Goal: Find specific page/section: Find specific page/section

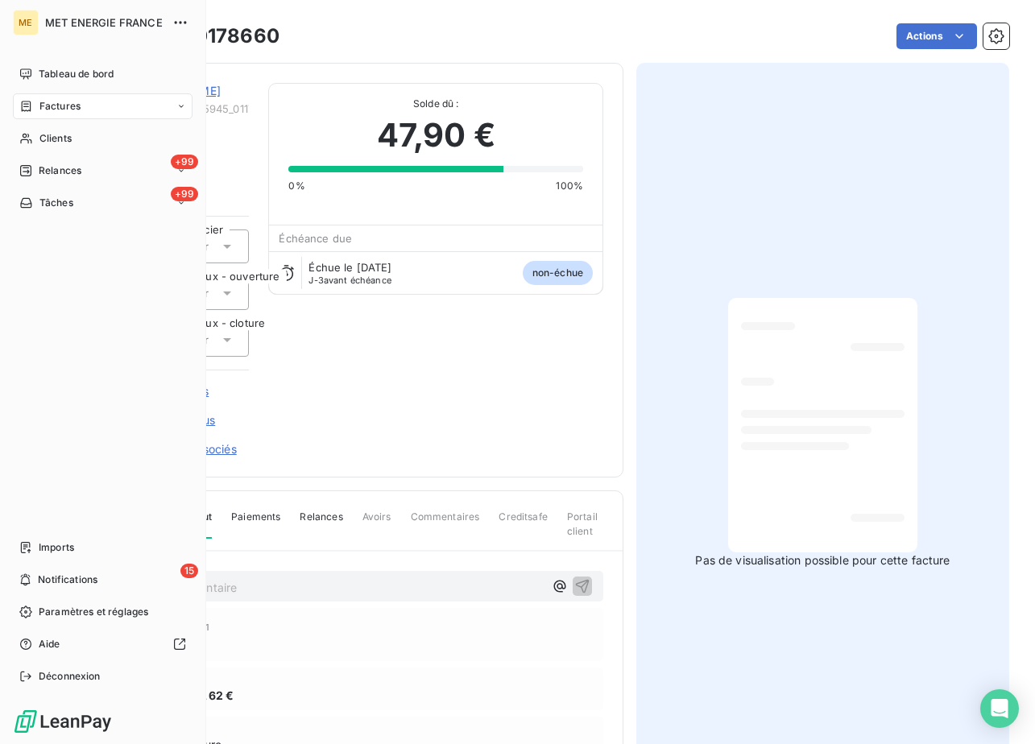
click at [55, 157] on nav "Tableau de bord Factures Clients +99 Relances +99 Tâches" at bounding box center [103, 138] width 180 height 155
click at [65, 138] on span "Clients" at bounding box center [55, 138] width 32 height 14
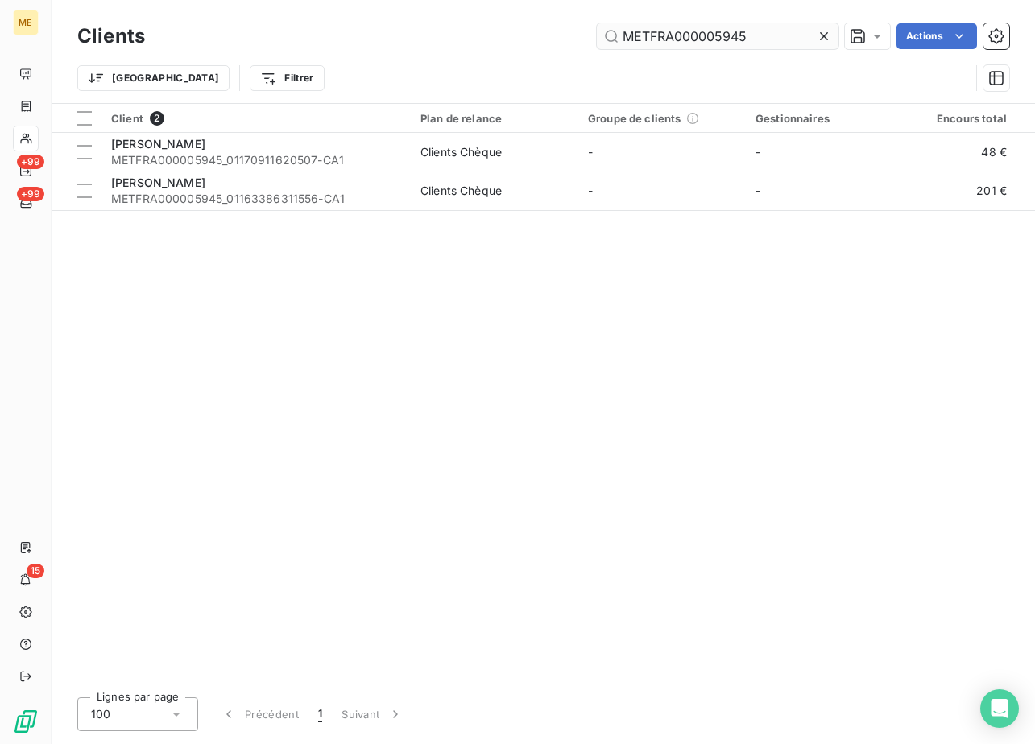
click at [737, 32] on input "METFRA000005945" at bounding box center [718, 36] width 242 height 26
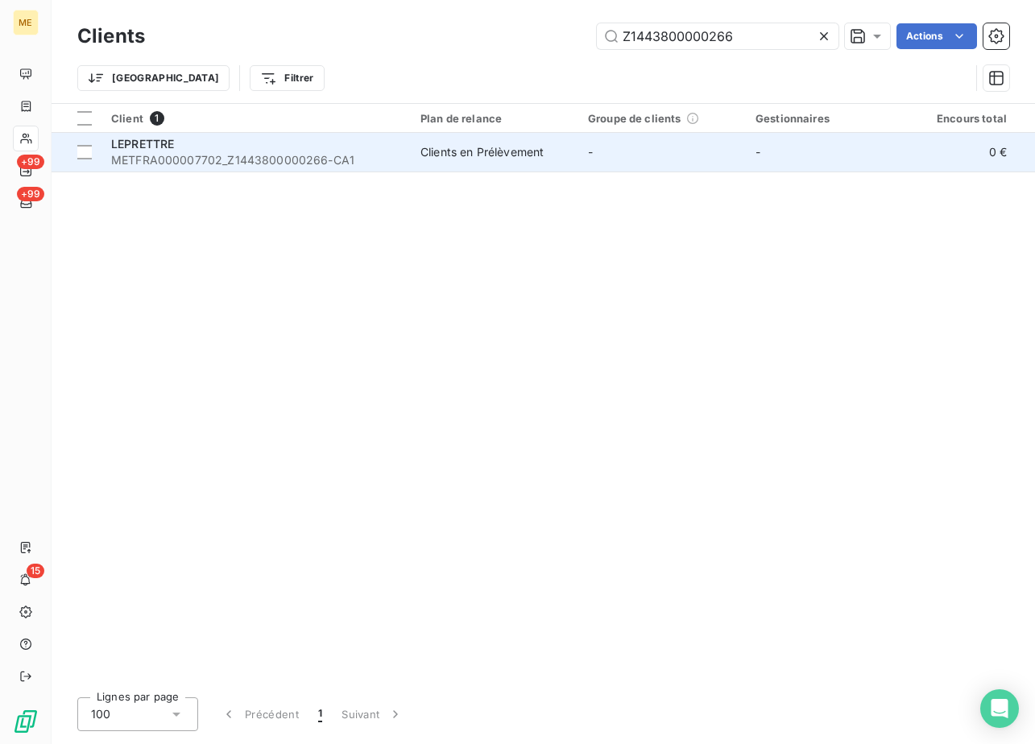
type input "Z1443800000266"
click at [194, 155] on span "METFRA000007702_Z1443800000266-CA1" at bounding box center [256, 160] width 290 height 16
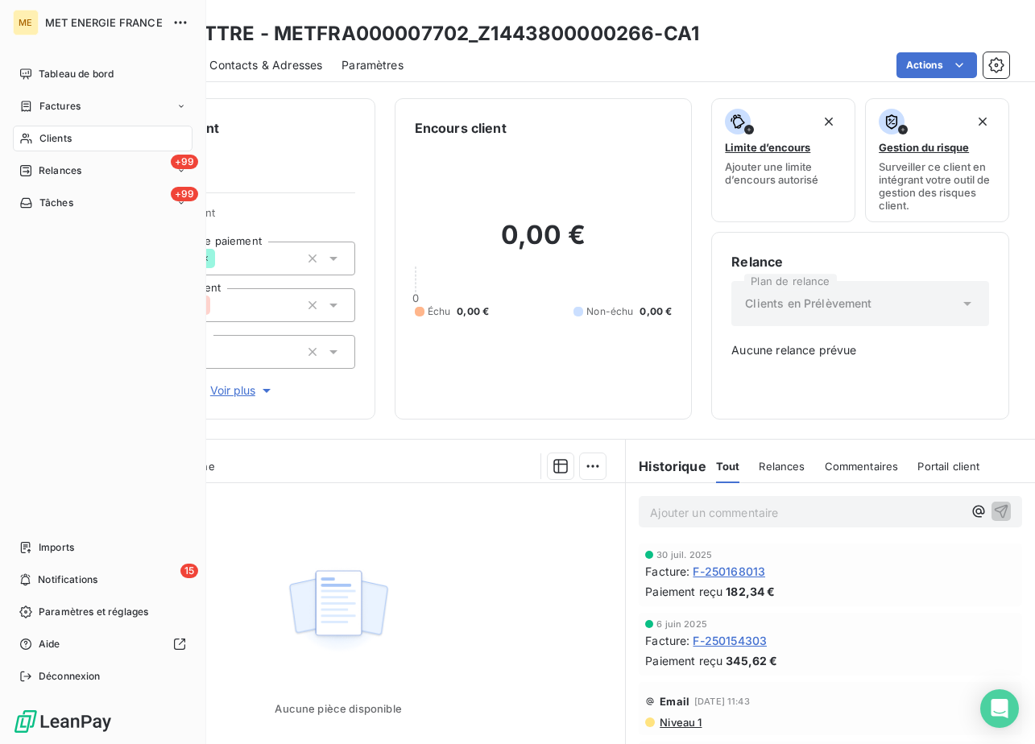
click at [33, 136] on div "Clients" at bounding box center [103, 139] width 180 height 26
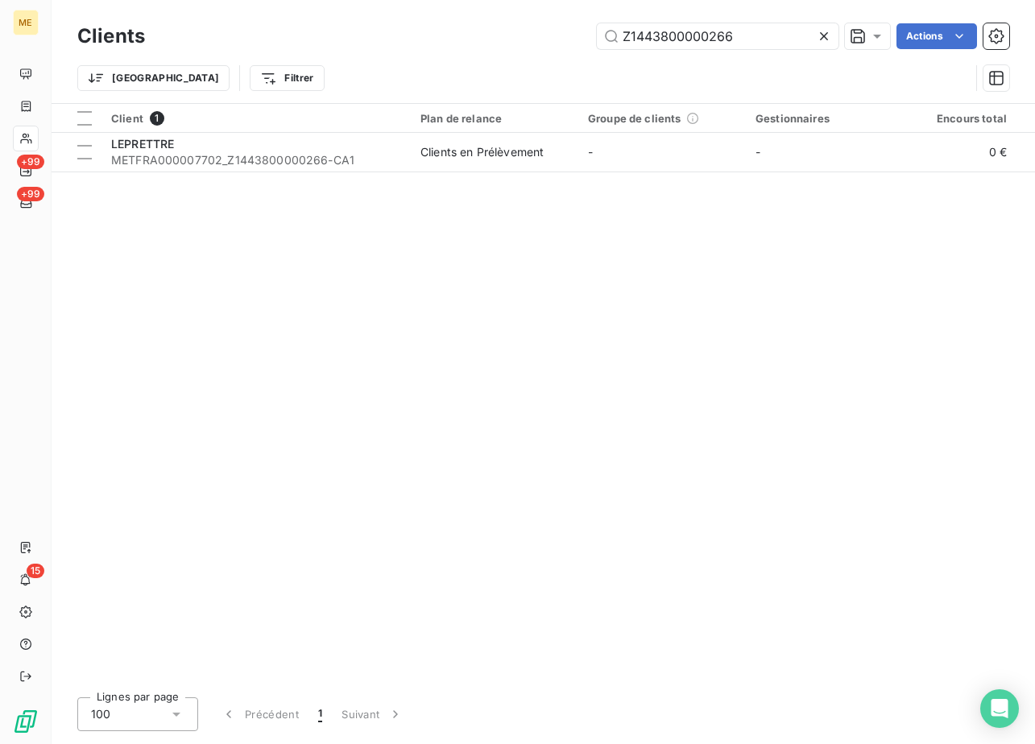
click at [722, 52] on div "Clients Z1443800000266 Actions" at bounding box center [543, 36] width 932 height 34
drag, startPoint x: 722, startPoint y: 52, endPoint x: 726, endPoint y: 38, distance: 14.1
click at [744, 35] on input "Z1443800000266" at bounding box center [718, 36] width 242 height 26
click at [717, 38] on input "Z1443800000266" at bounding box center [718, 36] width 242 height 26
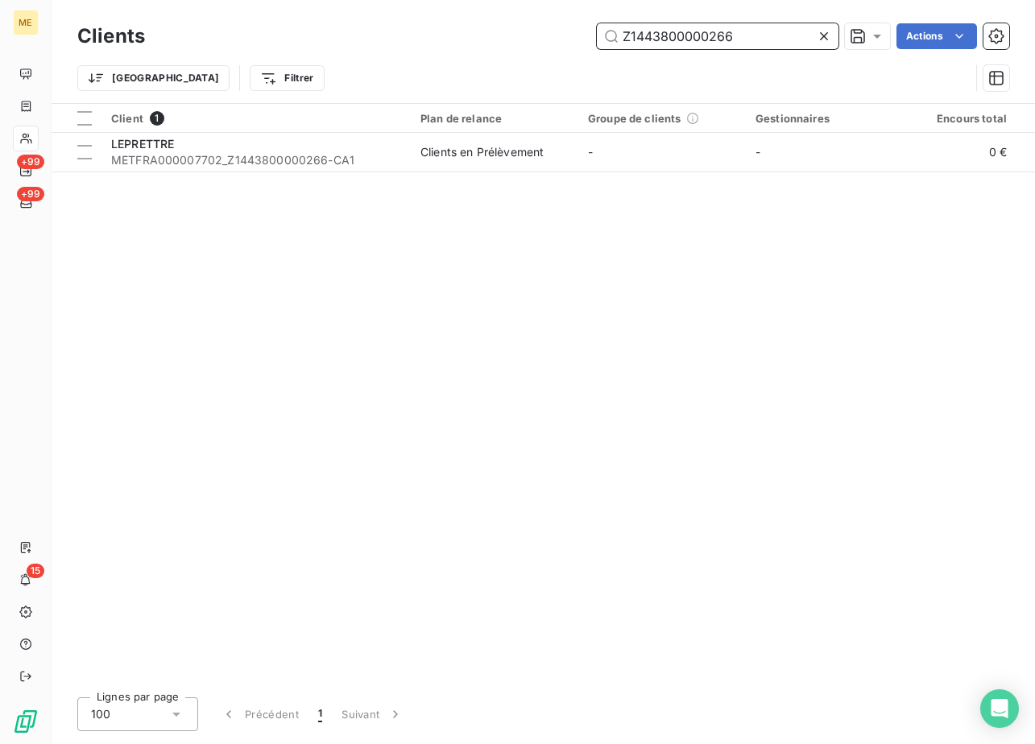
click at [717, 38] on input "Z1443800000266" at bounding box center [718, 36] width 242 height 26
click at [716, 38] on input "Z1443800000266" at bounding box center [718, 36] width 242 height 26
paste input "180"
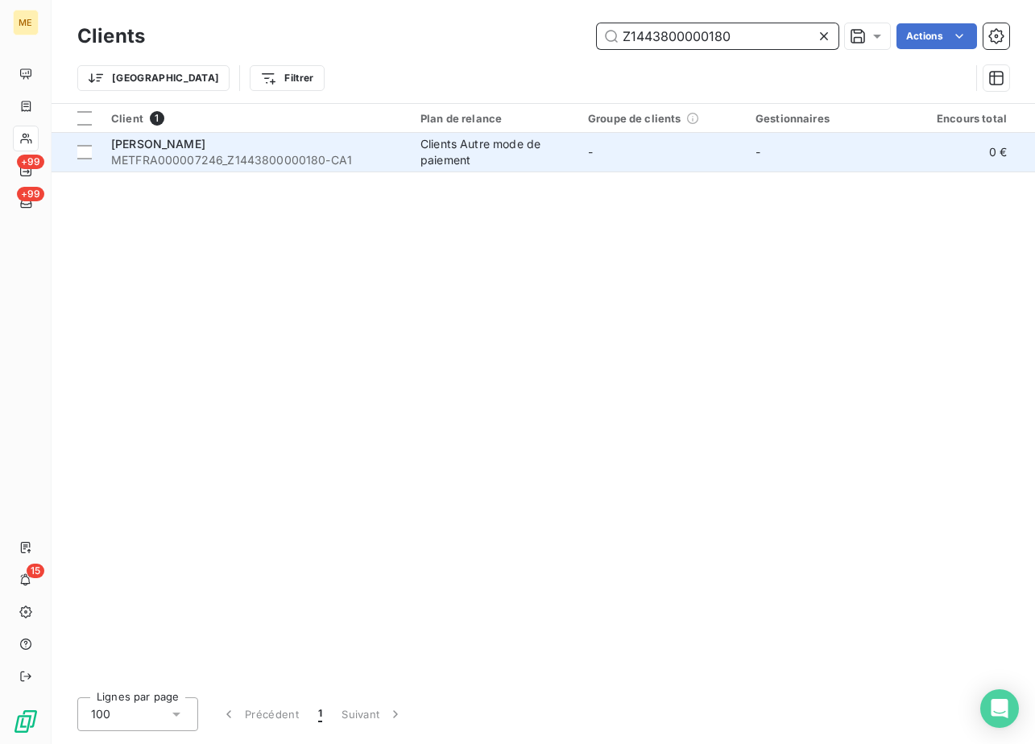
type input "Z1443800000180"
click at [178, 152] on span "METFRA000007246_Z1443800000180-CA1" at bounding box center [256, 160] width 290 height 16
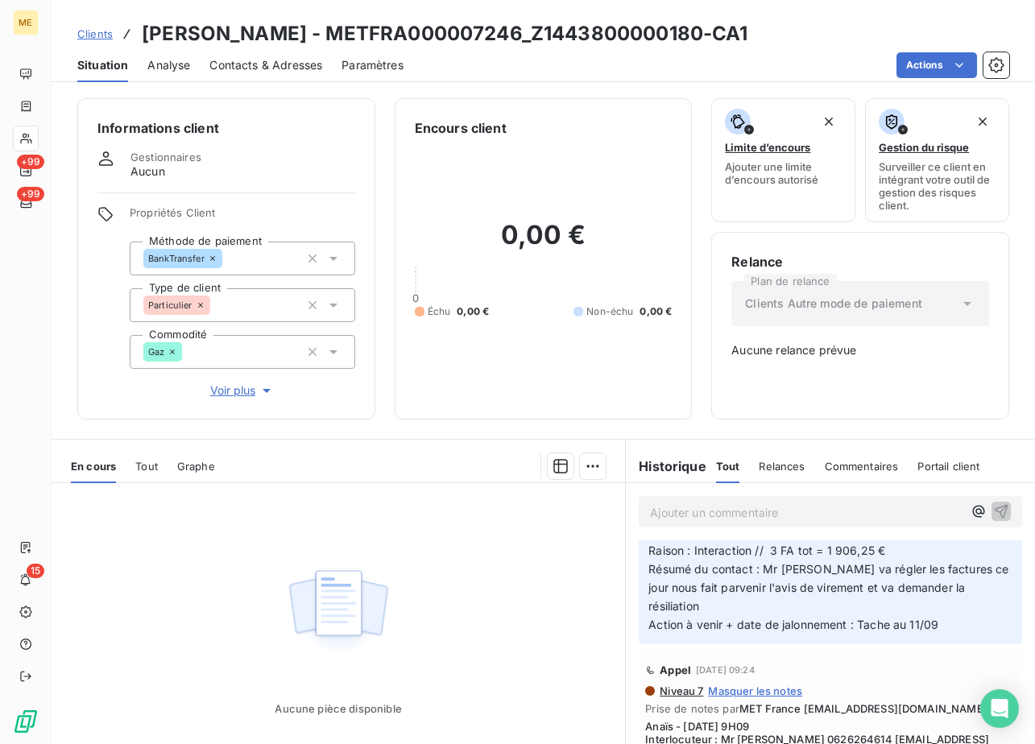
scroll to position [886, 0]
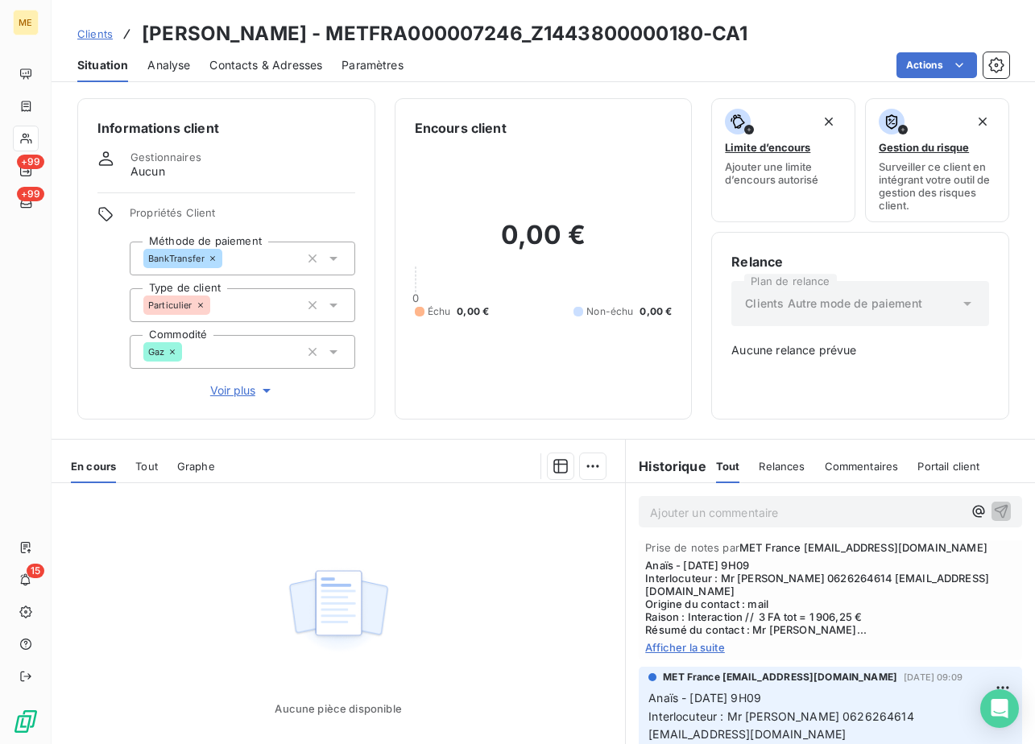
click at [680, 638] on div "Niveau 7 Masquer les notes Prise de notes par MET France [EMAIL_ADDRESS][DOMAIN…" at bounding box center [830, 588] width 370 height 130
click at [680, 647] on span "Afficher la suite" at bounding box center [830, 647] width 370 height 13
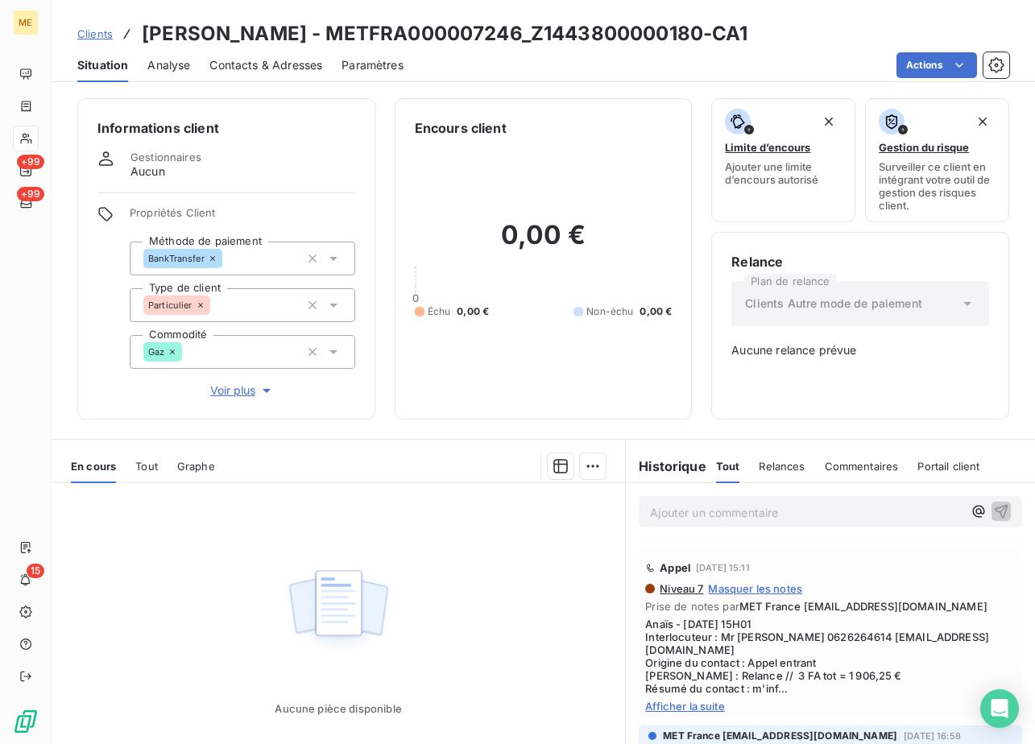
scroll to position [1449, 0]
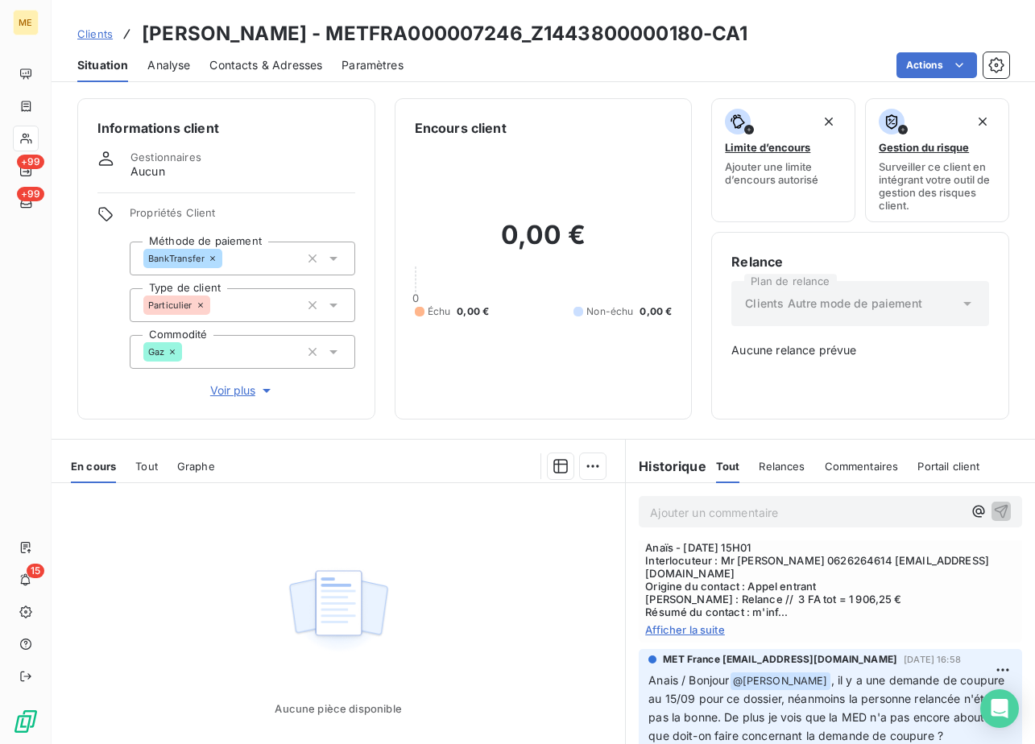
click at [686, 636] on span "Afficher la suite" at bounding box center [830, 629] width 370 height 13
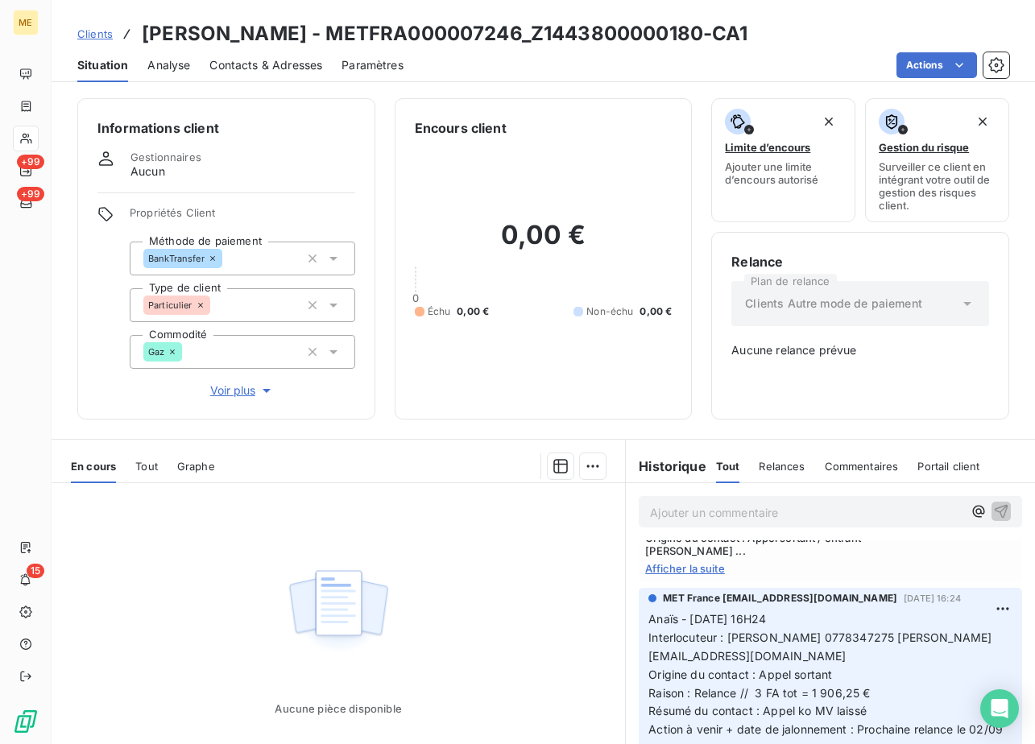
scroll to position [1772, 0]
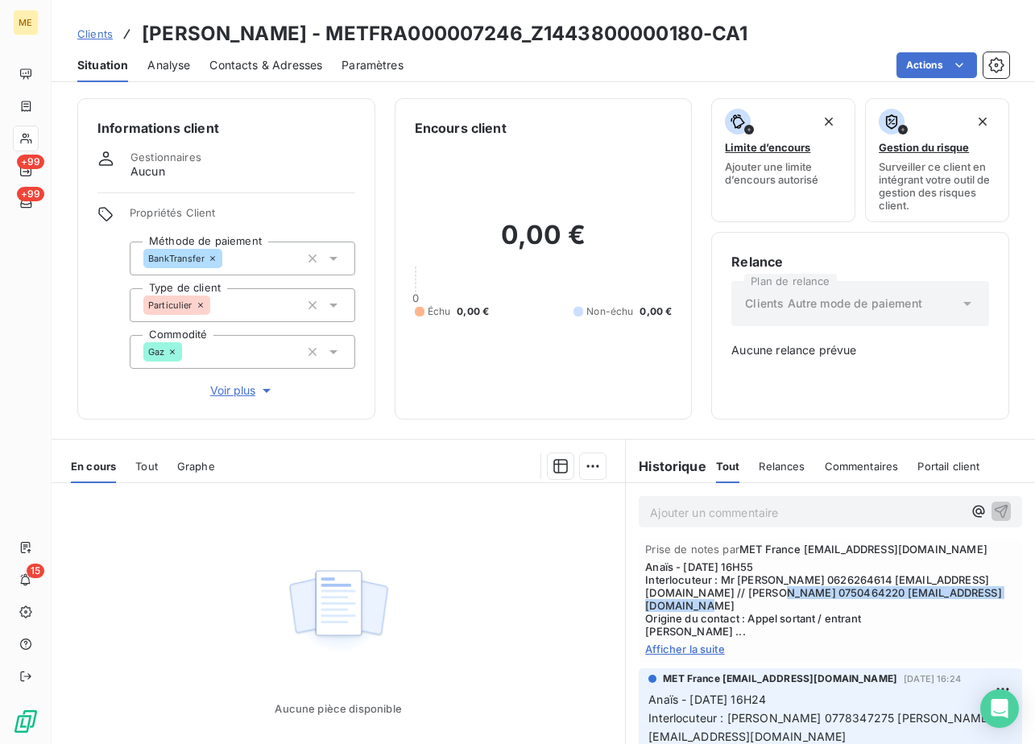
drag, startPoint x: 829, startPoint y: 640, endPoint x: 889, endPoint y: 626, distance: 61.9
click at [889, 626] on span "Anaïs - [DATE] 16H55 Interlocuteur : Mr [PERSON_NAME] 0626264614 [EMAIL_ADDRESS…" at bounding box center [830, 598] width 370 height 77
copy span "[PERSON_NAME] 0750464220 [EMAIL_ADDRESS][DOMAIN_NAME]"
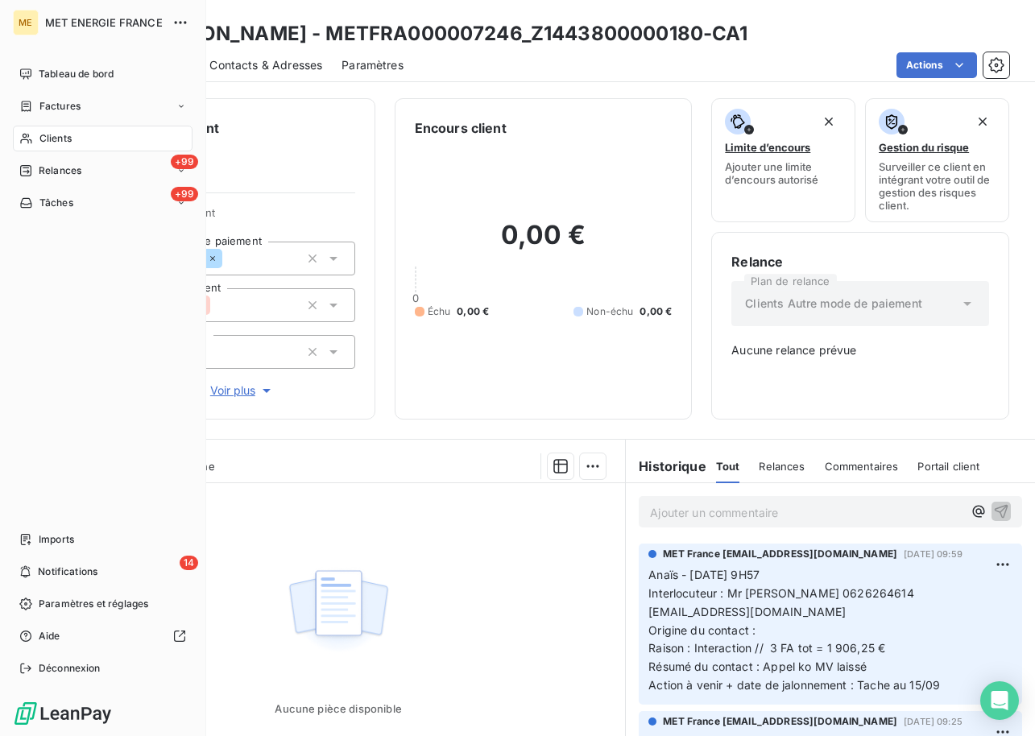
drag, startPoint x: 68, startPoint y: 135, endPoint x: 65, endPoint y: 144, distance: 9.2
click at [68, 135] on span "Clients" at bounding box center [55, 138] width 32 height 14
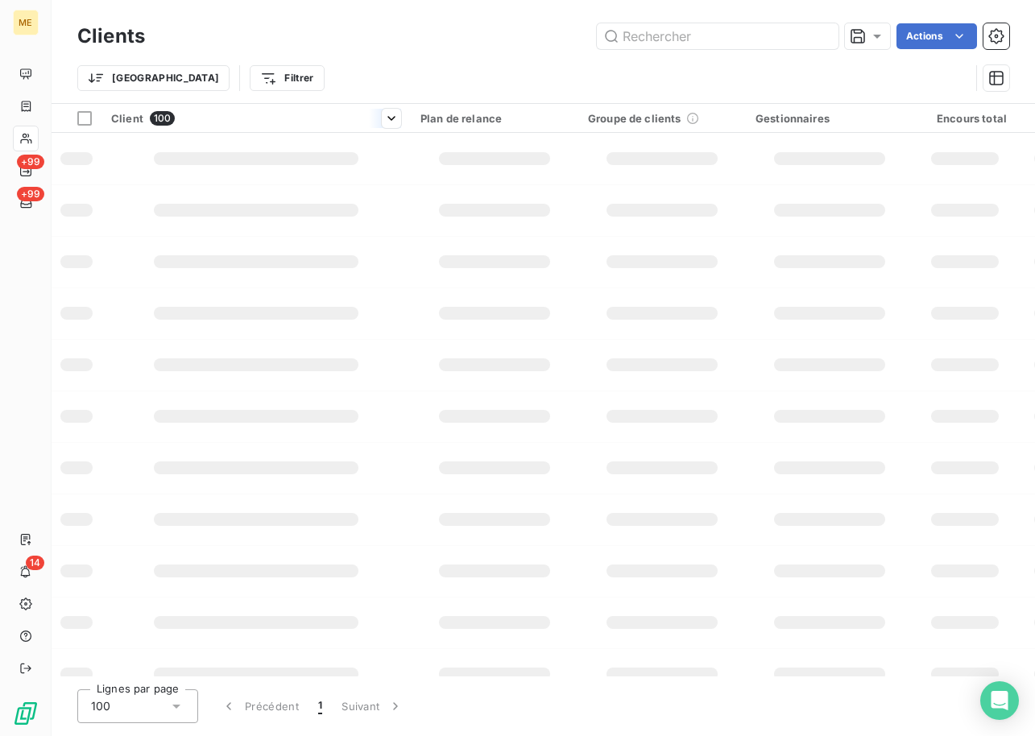
click at [628, 42] on input "text" at bounding box center [718, 36] width 242 height 26
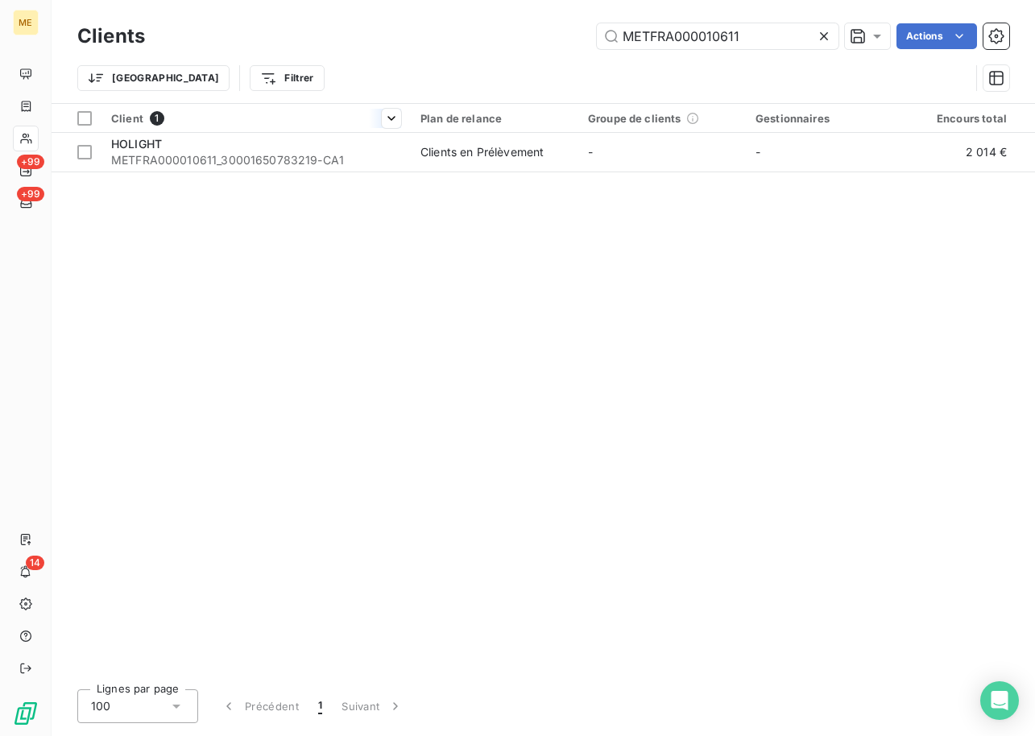
type input "METFRA000010611"
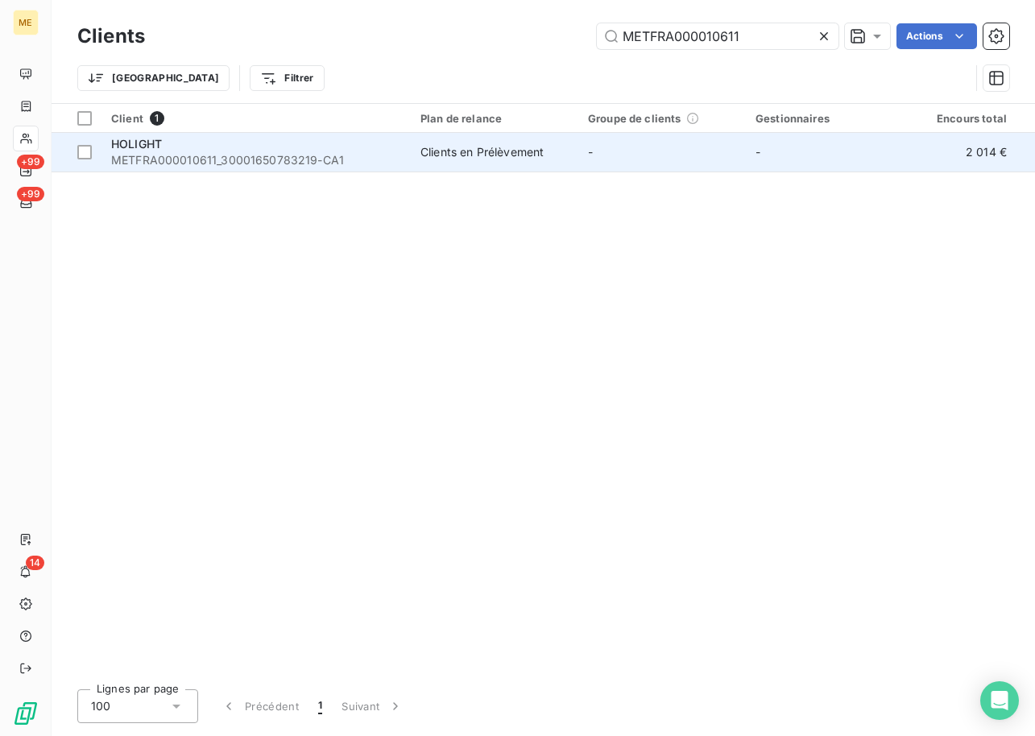
click at [264, 156] on span "METFRA000010611_30001650783219-CA1" at bounding box center [256, 160] width 290 height 16
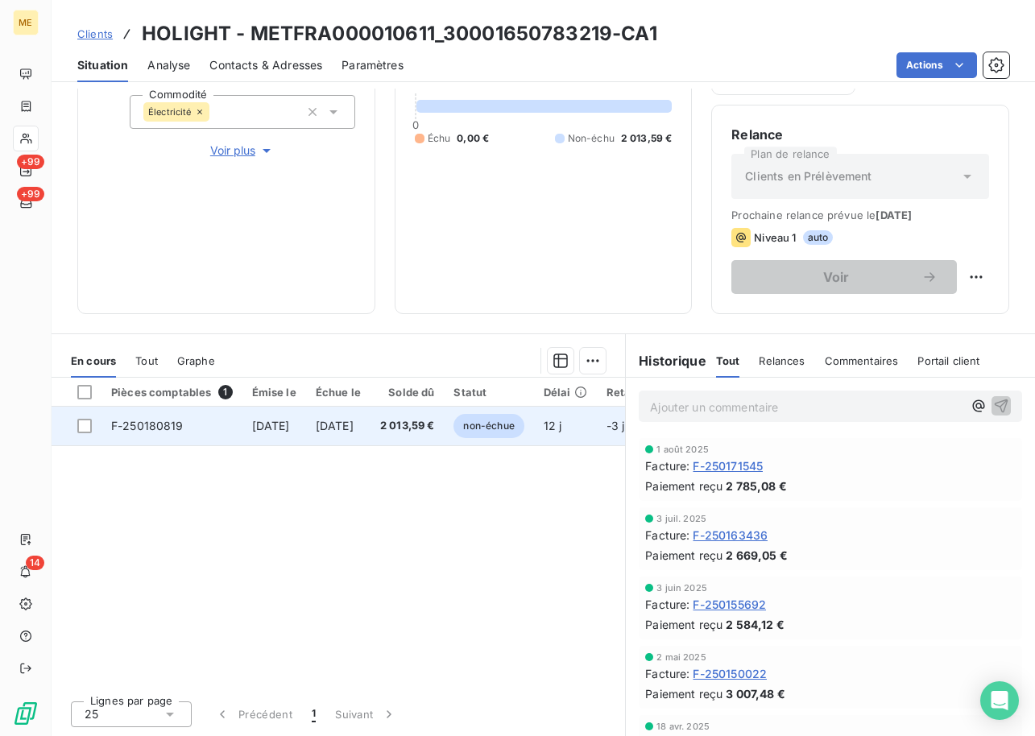
click at [167, 424] on span "F-250180819" at bounding box center [147, 426] width 72 height 14
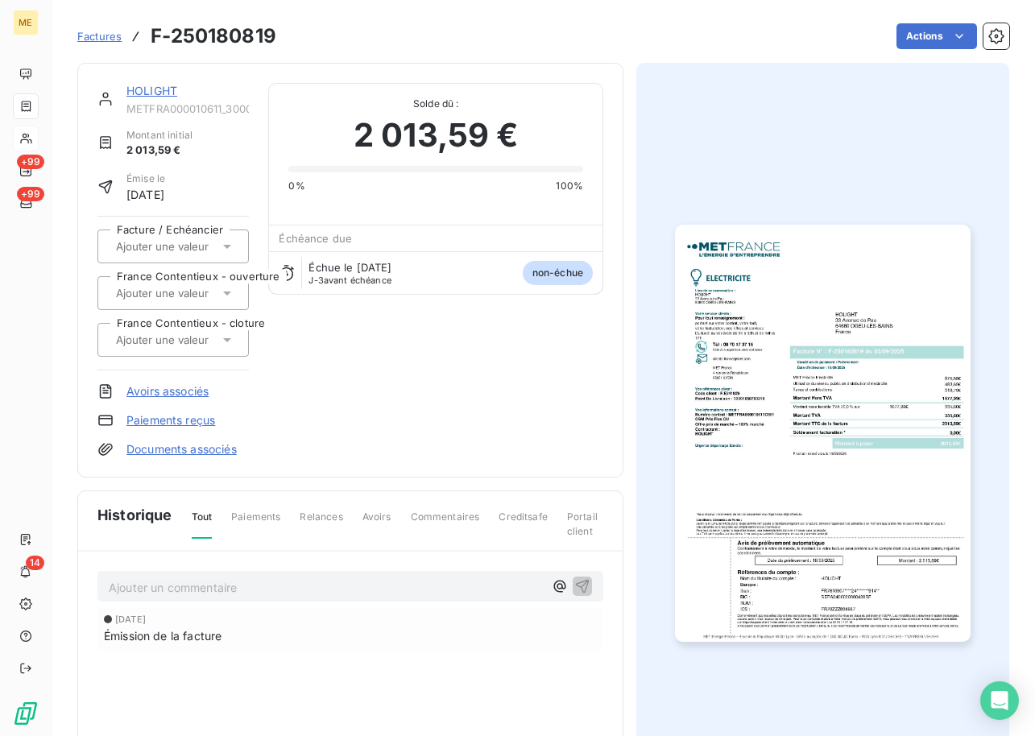
click at [761, 399] on img "button" at bounding box center [822, 433] width 295 height 417
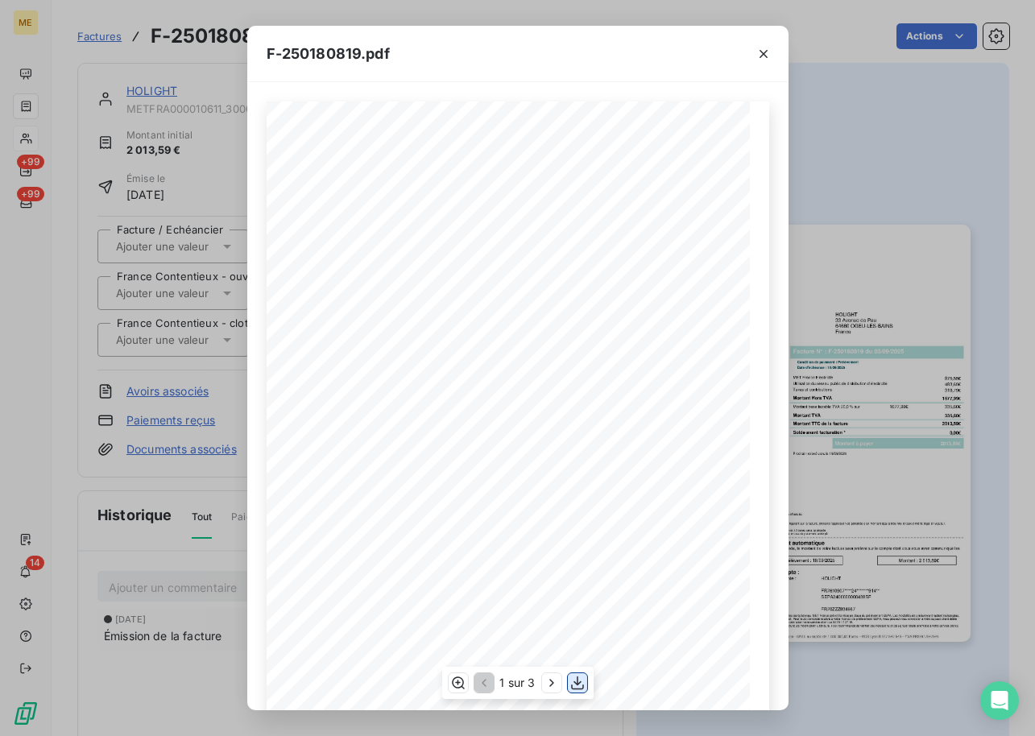
click at [574, 680] on icon "button" at bounding box center [577, 683] width 16 height 16
drag, startPoint x: 182, startPoint y: 48, endPoint x: 163, endPoint y: 43, distance: 19.4
click at [182, 48] on div "F-250180819.pdf *Sous réserve, notamment, du bon encaissement des règlements dé…" at bounding box center [517, 368] width 1035 height 736
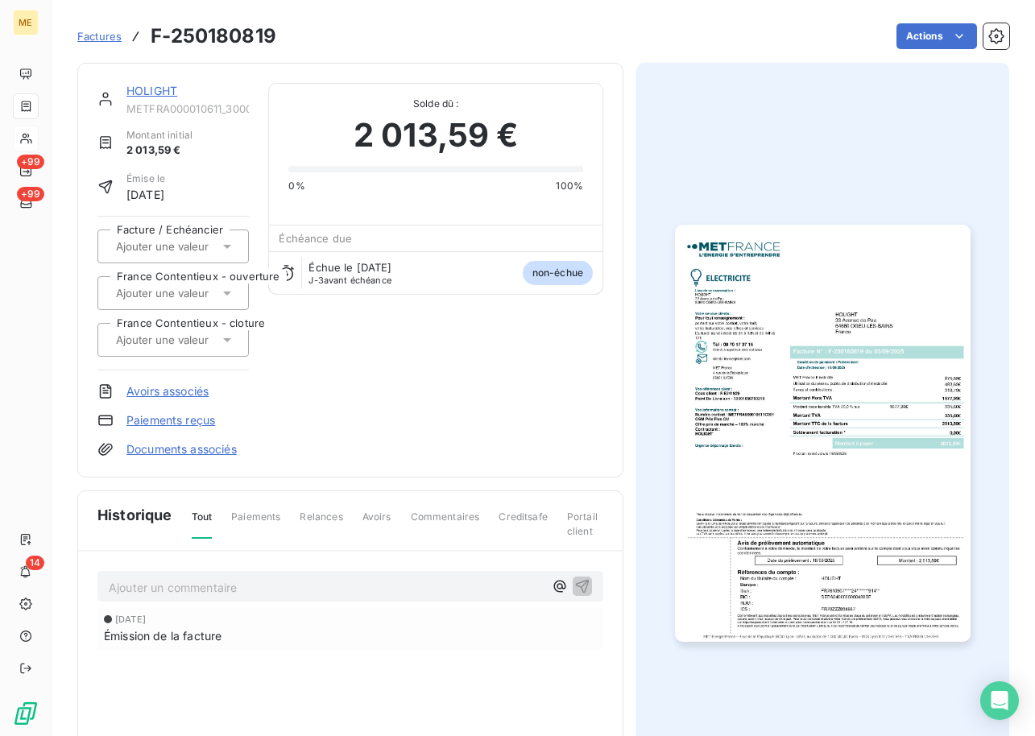
click at [100, 26] on div "Factures F-250180819" at bounding box center [176, 36] width 199 height 29
click at [94, 35] on span "Factures" at bounding box center [99, 36] width 44 height 13
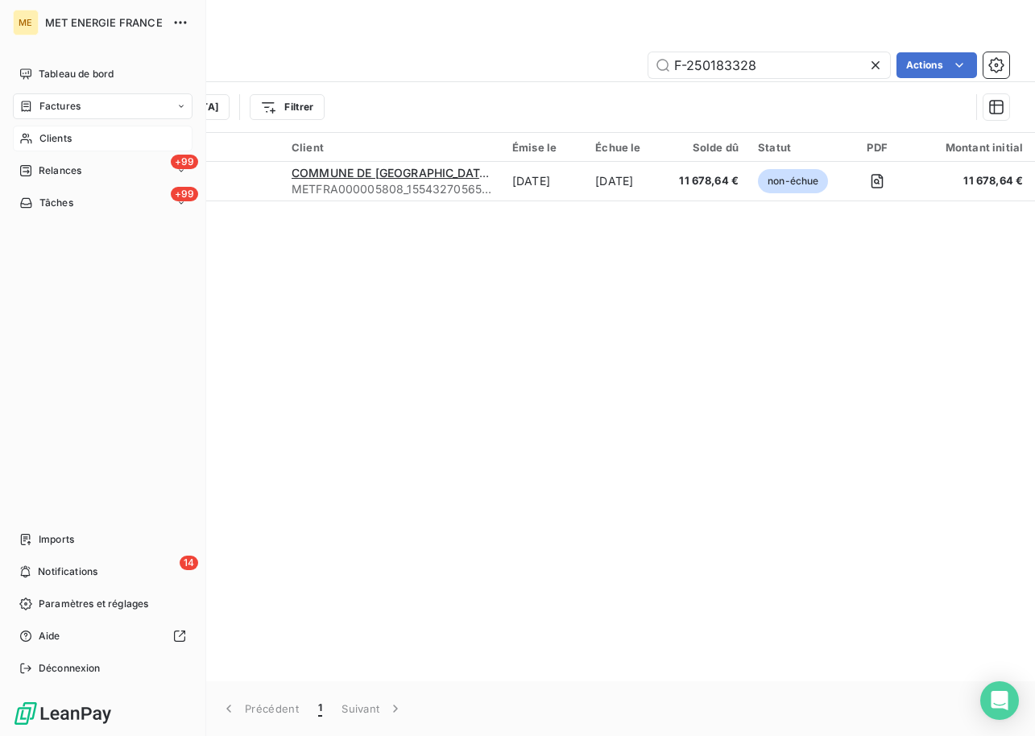
click at [68, 138] on span "Clients" at bounding box center [55, 138] width 32 height 14
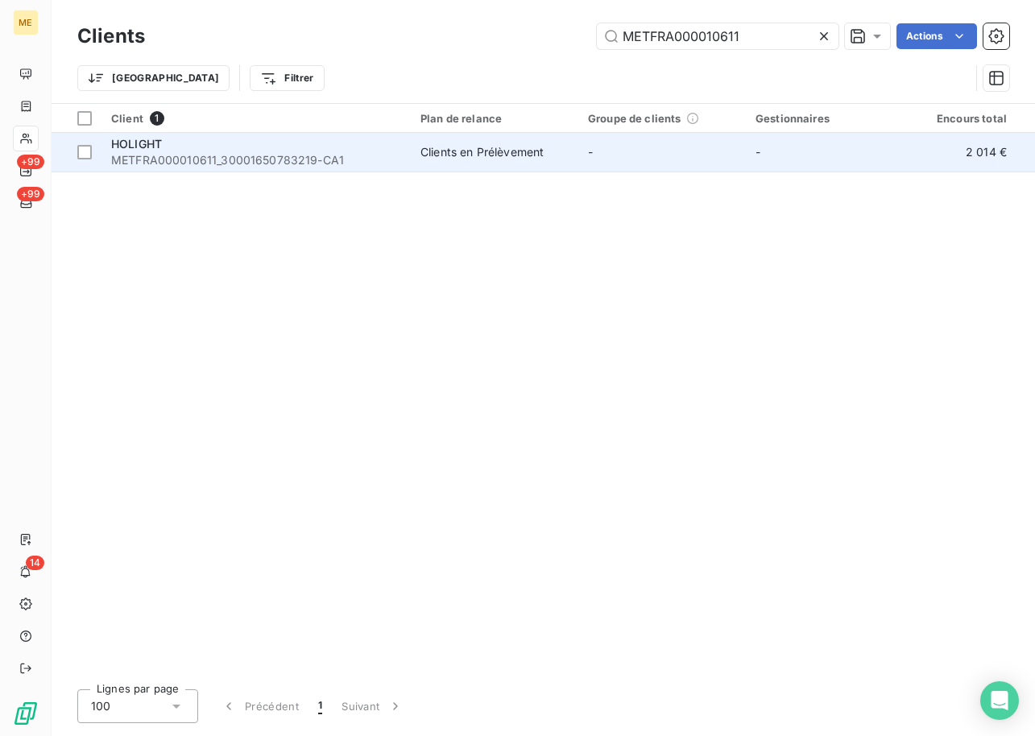
click at [195, 159] on span "METFRA000010611_30001650783219-CA1" at bounding box center [256, 160] width 290 height 16
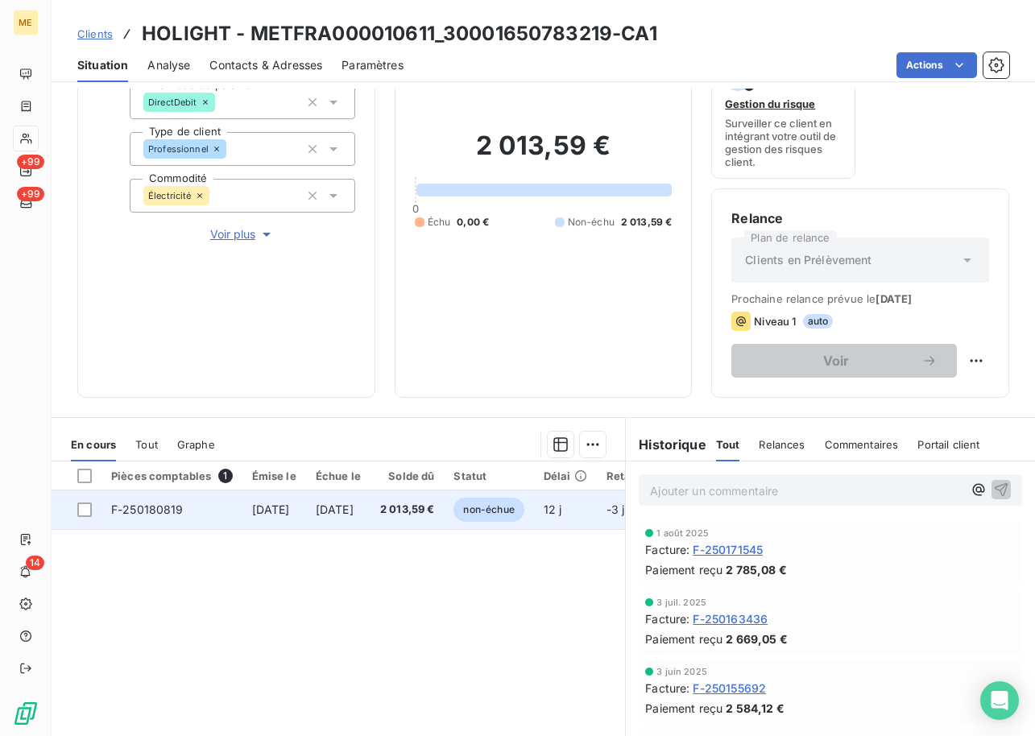
scroll to position [161, 0]
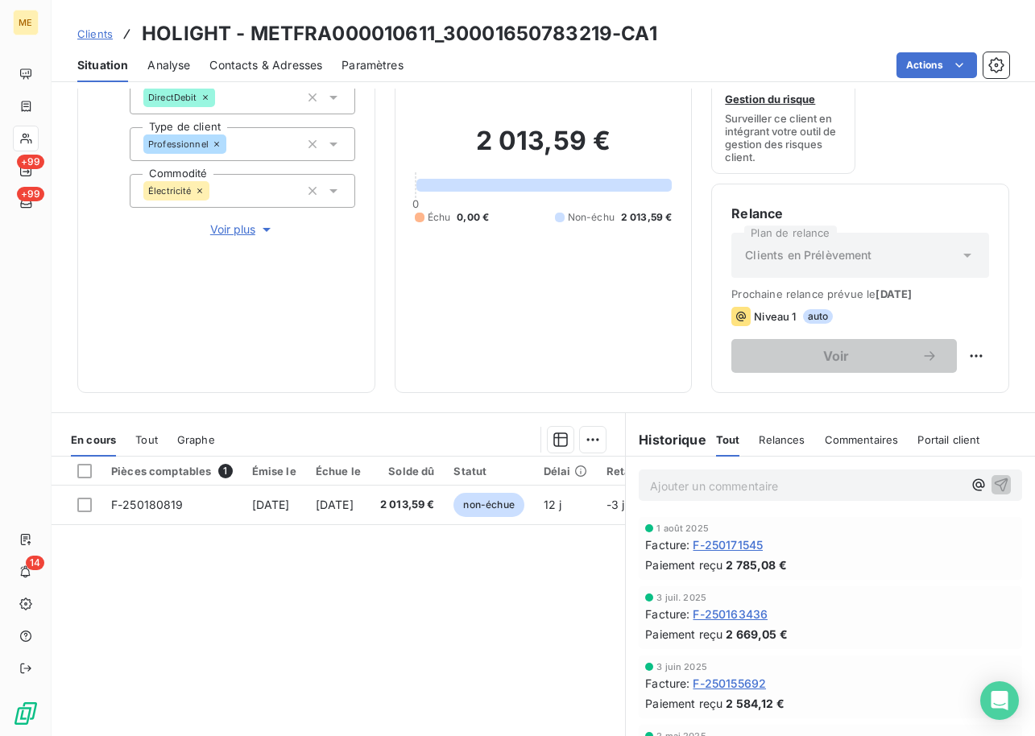
click at [727, 544] on span "F-250171545" at bounding box center [728, 544] width 70 height 17
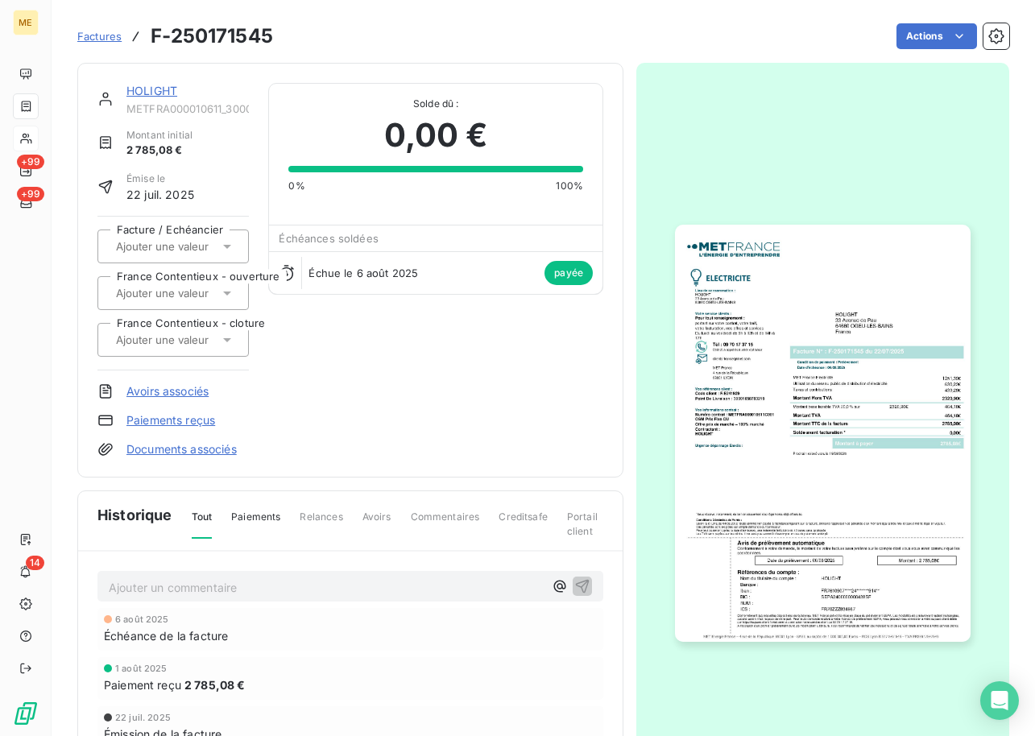
click at [745, 339] on img "button" at bounding box center [822, 433] width 295 height 417
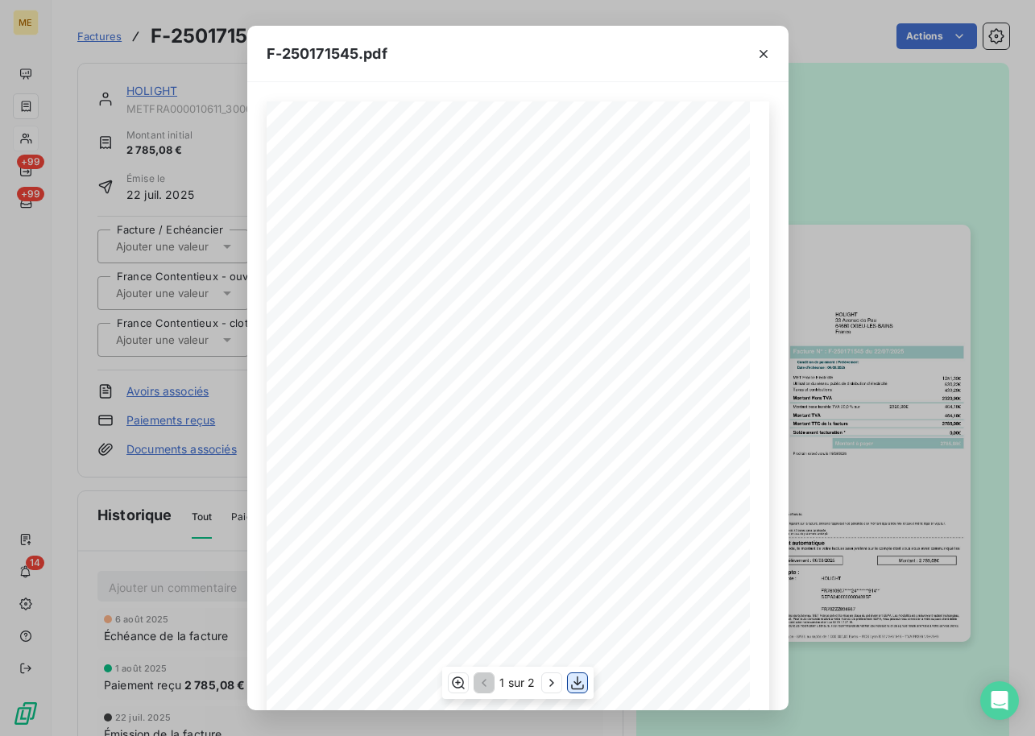
click at [586, 684] on button "button" at bounding box center [577, 682] width 19 height 19
click at [760, 47] on icon "button" at bounding box center [763, 54] width 16 height 16
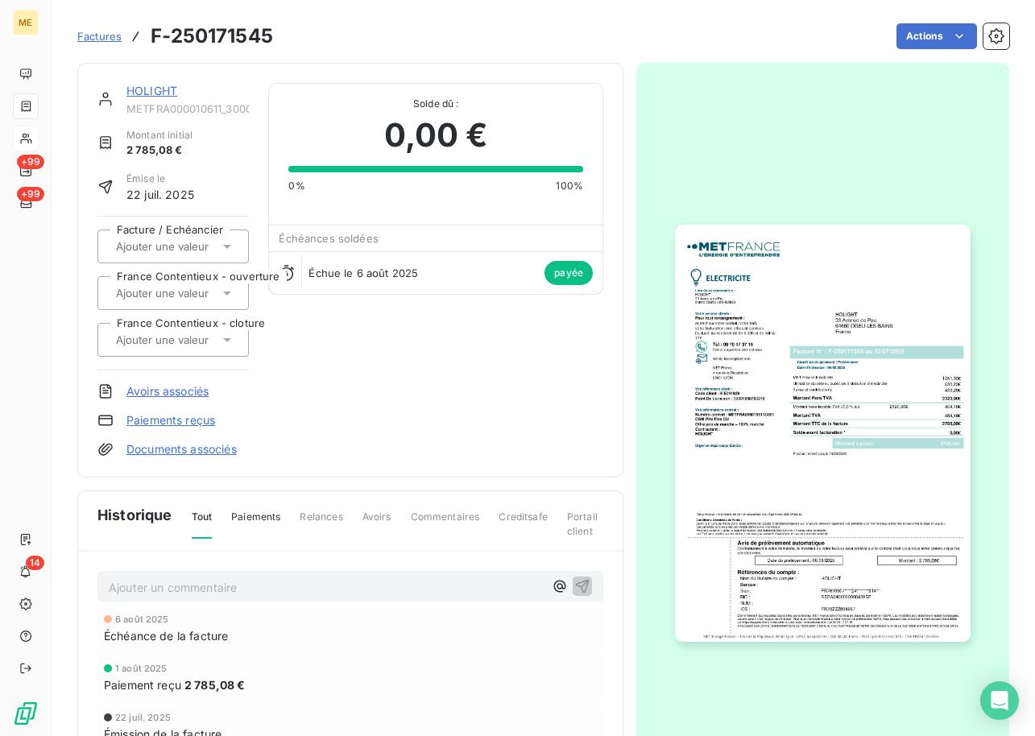
click at [149, 81] on div "HOLIGHT METFRA000010611_30001650783219-CA1 Montant initial 2 785,08 € Émise le …" at bounding box center [350, 270] width 546 height 415
click at [149, 92] on link "HOLIGHT" at bounding box center [151, 91] width 51 height 14
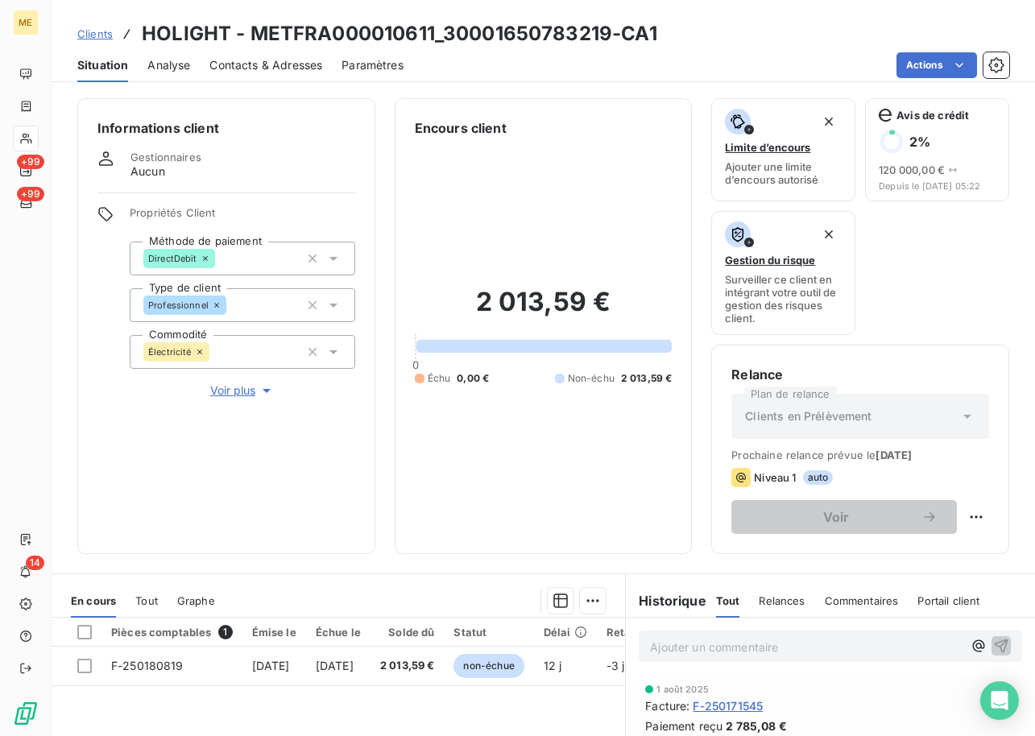
scroll to position [240, 0]
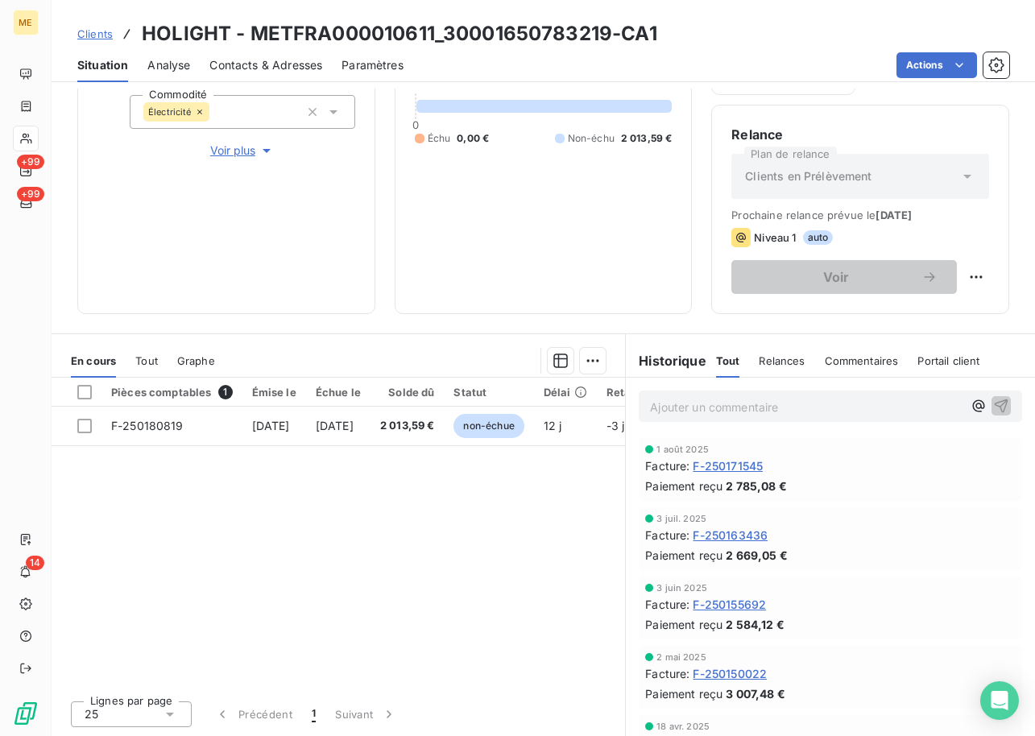
click at [726, 611] on span "F-250155692" at bounding box center [729, 604] width 73 height 17
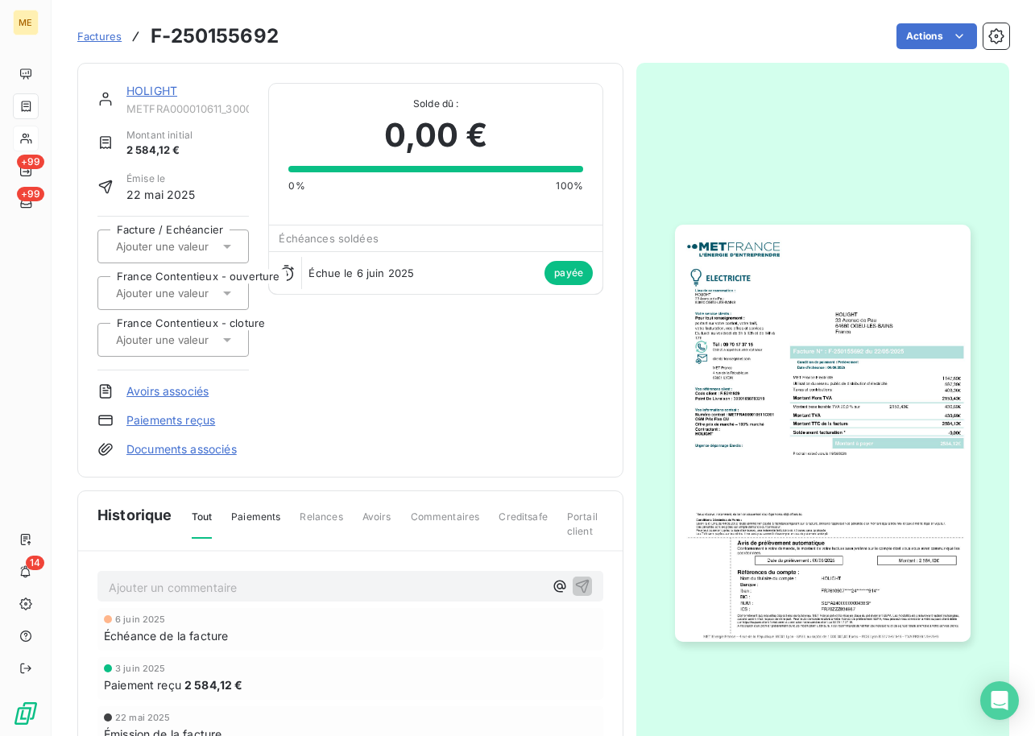
click at [825, 327] on img "button" at bounding box center [822, 433] width 295 height 417
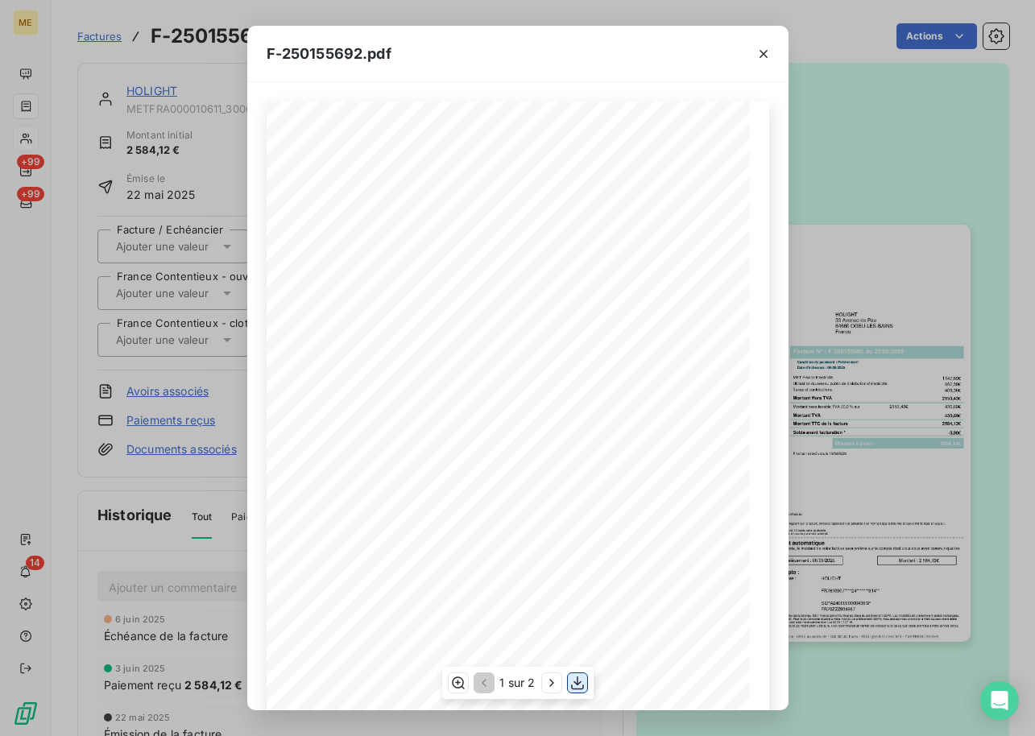
click at [573, 688] on icon "button" at bounding box center [577, 683] width 16 height 16
click at [190, 142] on div "F-250155692.pdf *Sous réserve, notamment, du bon encaissement des règlements dé…" at bounding box center [517, 368] width 1035 height 736
